Goal: Navigation & Orientation: Find specific page/section

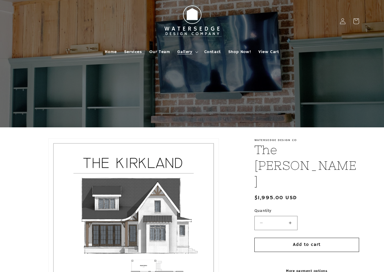
click at [189, 51] on span "Gallery" at bounding box center [184, 51] width 15 height 5
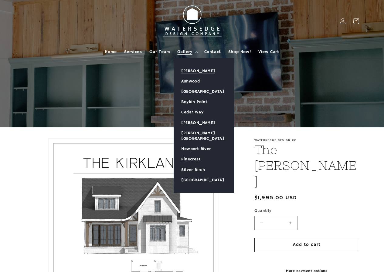
click at [194, 70] on link "[PERSON_NAME]" at bounding box center [204, 71] width 60 height 10
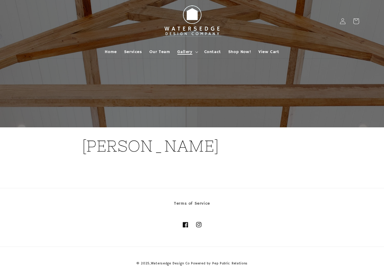
click at [186, 52] on span "Gallery" at bounding box center [184, 51] width 15 height 5
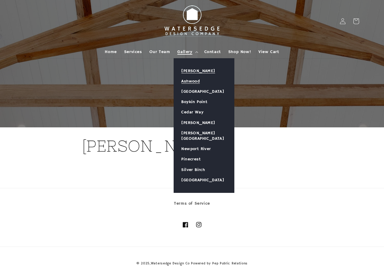
click at [190, 80] on link "Ashwood" at bounding box center [204, 81] width 60 height 10
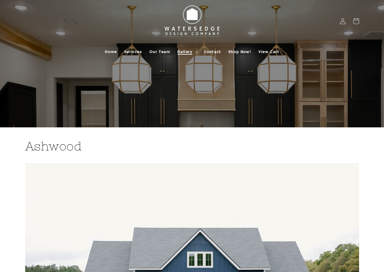
click at [191, 52] on span "Gallery" at bounding box center [184, 51] width 15 height 5
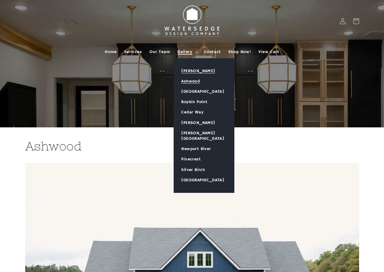
click at [188, 69] on link "[PERSON_NAME]" at bounding box center [204, 71] width 60 height 10
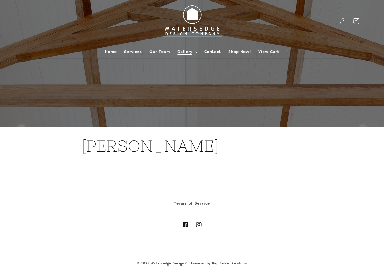
click at [192, 53] on span "Gallery" at bounding box center [184, 51] width 15 height 5
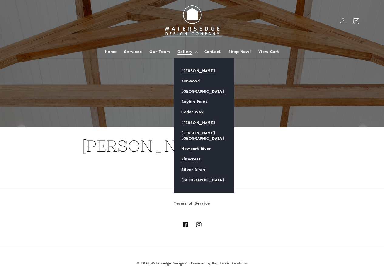
click at [186, 91] on link "[GEOGRAPHIC_DATA]" at bounding box center [204, 92] width 60 height 10
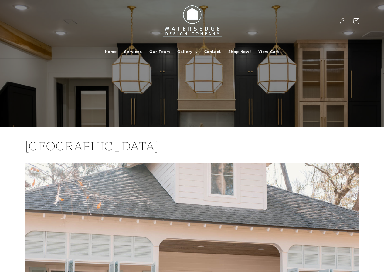
click at [114, 51] on span "Home" at bounding box center [111, 51] width 12 height 5
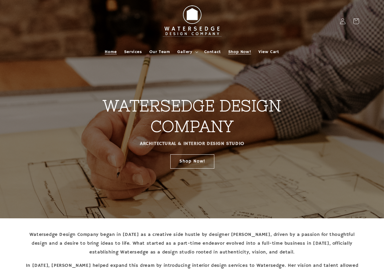
click at [236, 52] on span "Shop Now!" at bounding box center [239, 51] width 23 height 5
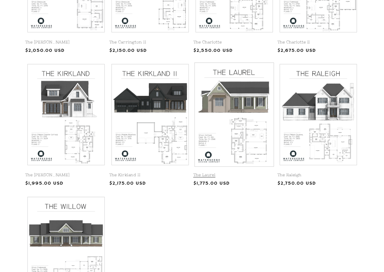
scroll to position [213, 0]
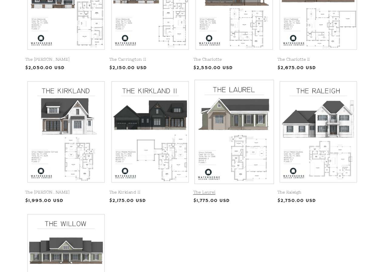
click at [215, 190] on link "The Laurel" at bounding box center [235, 192] width 82 height 5
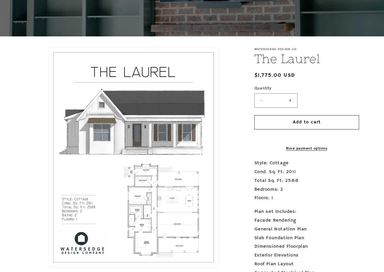
scroll to position [91, 0]
